Goal: Transaction & Acquisition: Purchase product/service

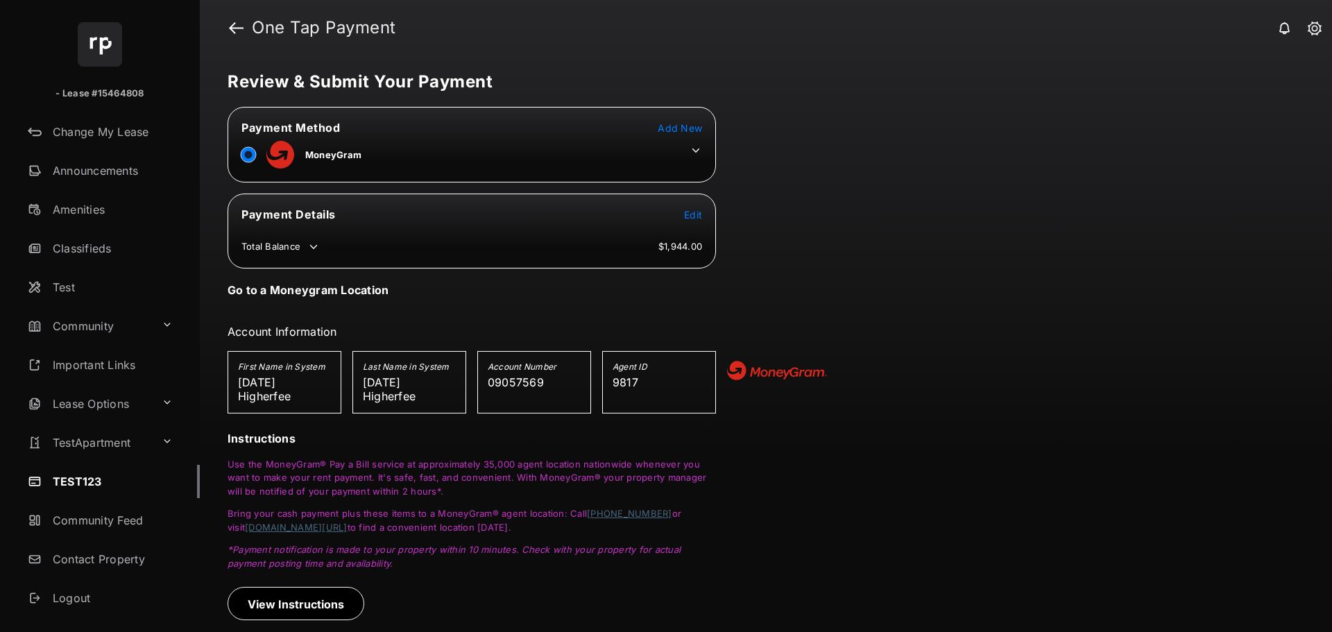
click at [696, 128] on span "Add New" at bounding box center [680, 128] width 44 height 12
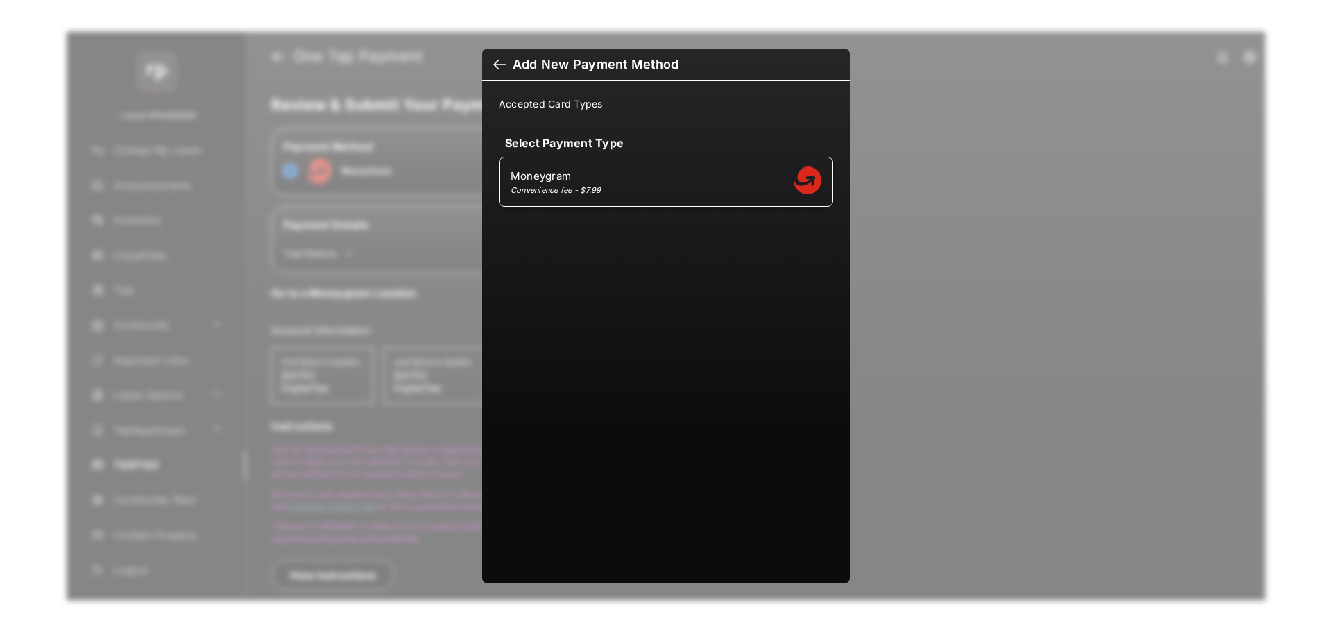
click at [493, 62] on h6 "Add New Payment Method" at bounding box center [666, 65] width 368 height 33
click at [497, 65] on div at bounding box center [499, 65] width 12 height 15
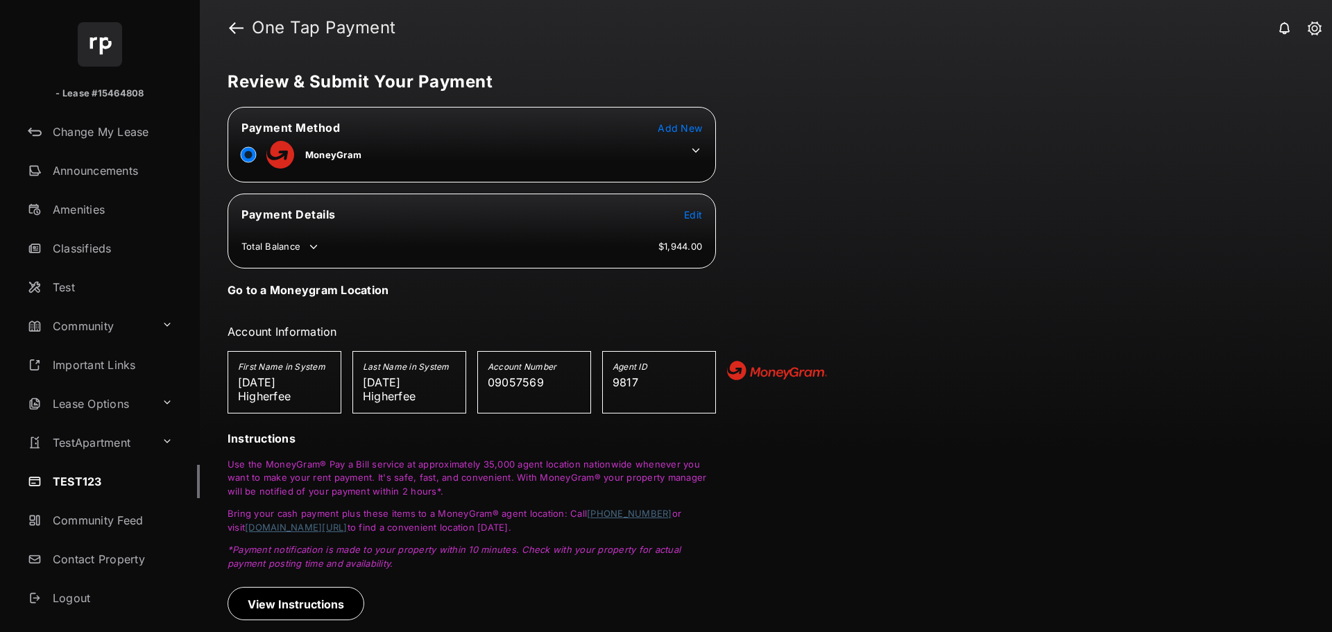
click at [695, 149] on icon at bounding box center [696, 150] width 12 height 12
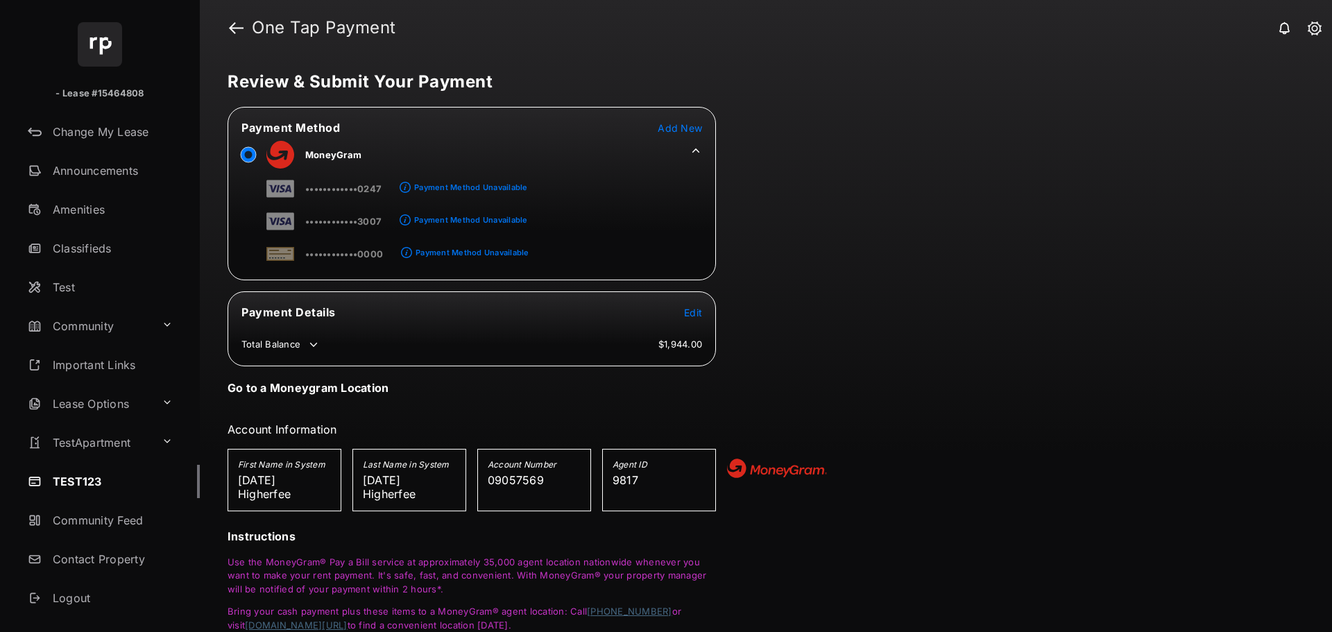
click at [695, 149] on icon at bounding box center [696, 150] width 8 height 4
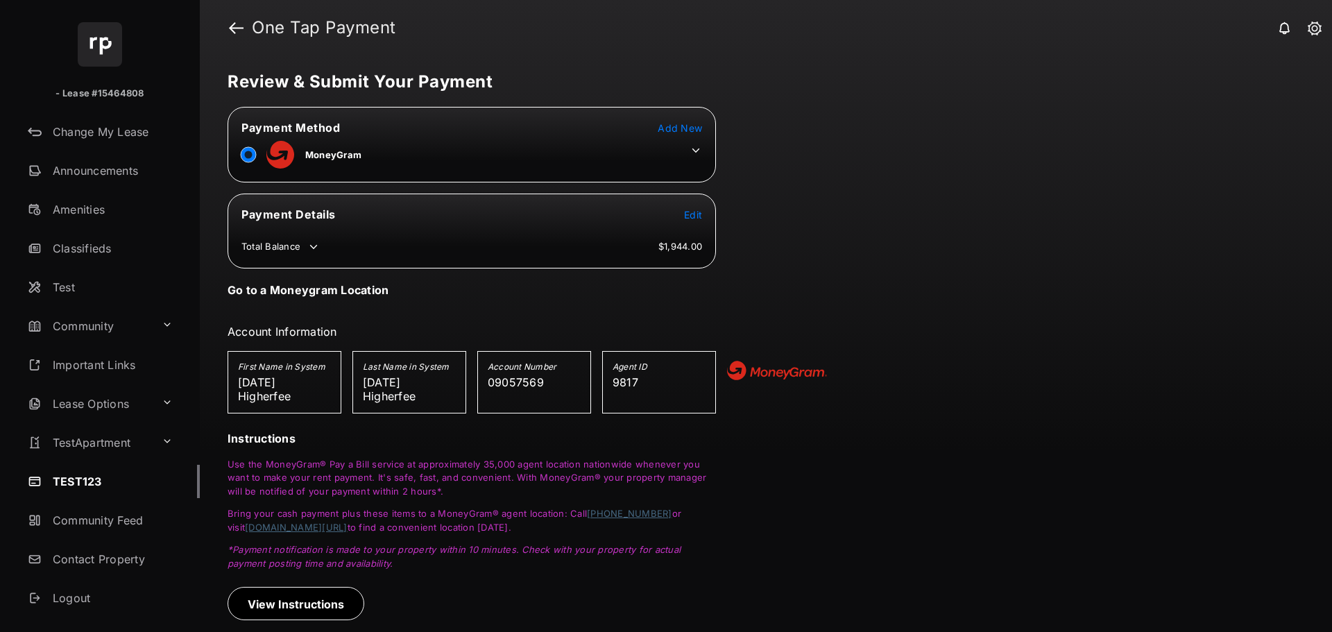
click at [694, 153] on icon at bounding box center [696, 150] width 12 height 12
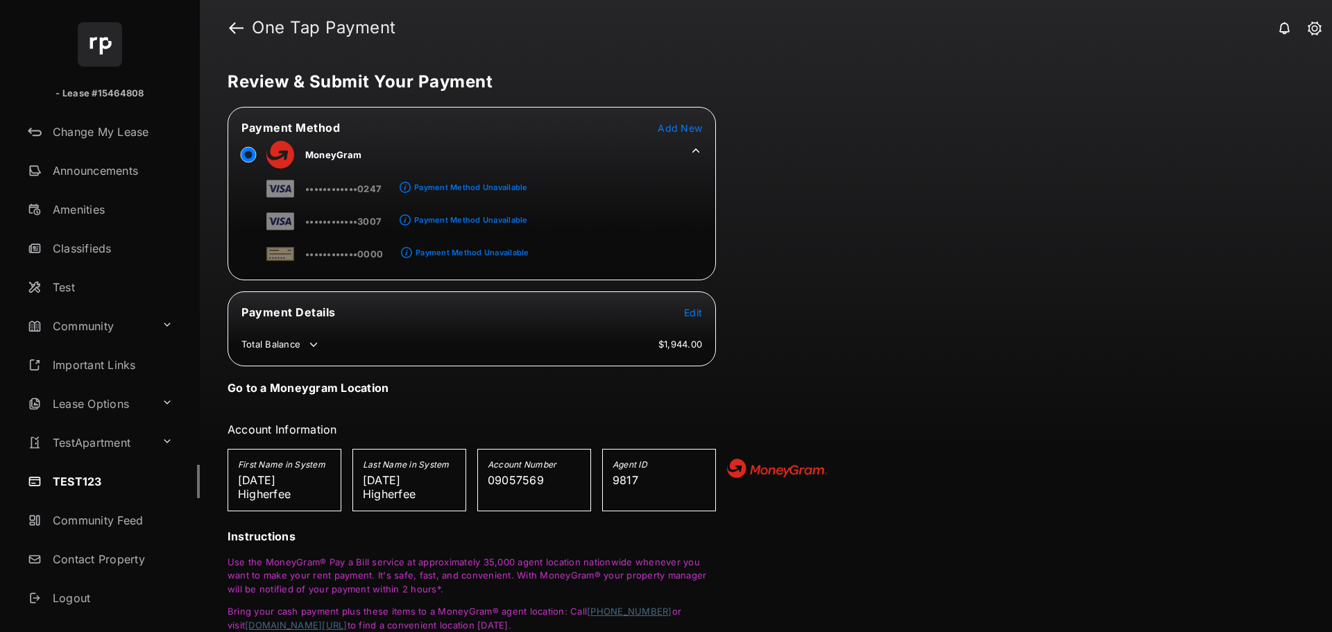
click at [694, 153] on icon at bounding box center [696, 150] width 12 height 12
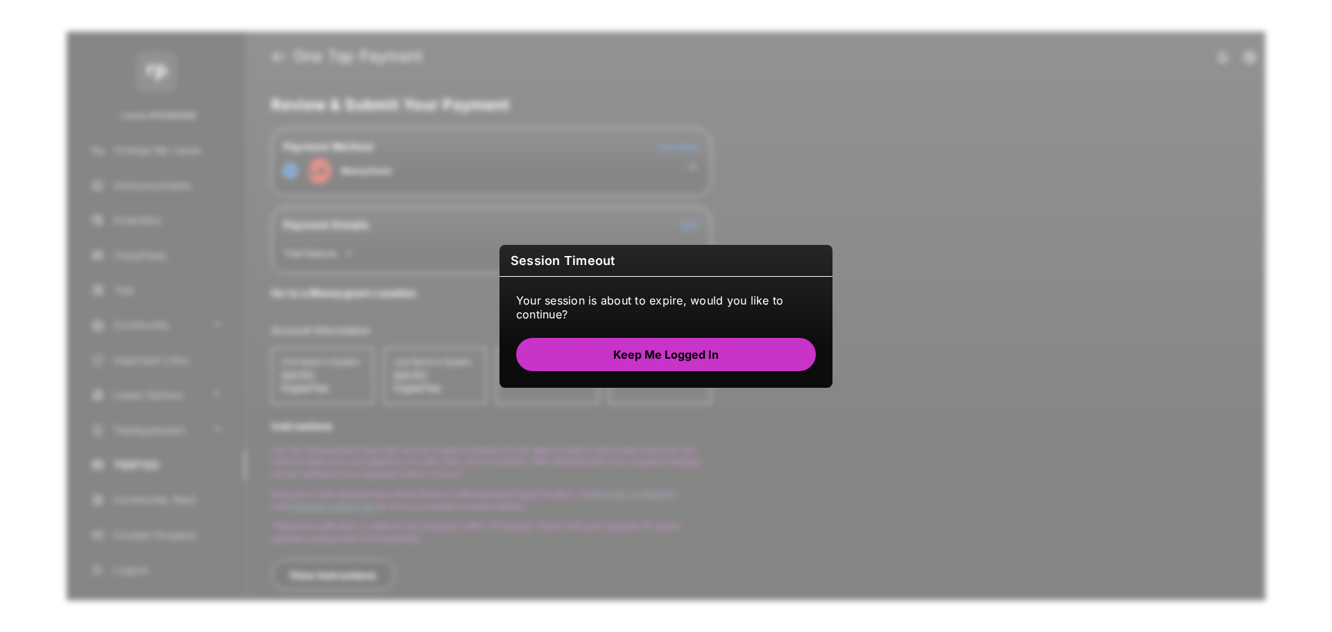
click at [740, 352] on button "Keep me logged in" at bounding box center [666, 354] width 300 height 33
click at [736, 355] on button "Keep me logged in" at bounding box center [666, 354] width 300 height 33
